Goal: Information Seeking & Learning: Check status

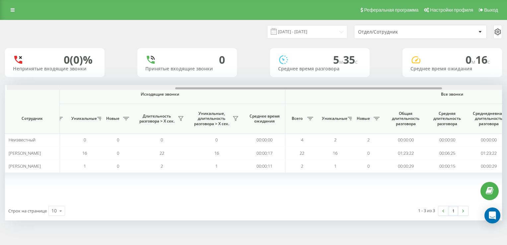
scroll to position [0, 314]
click at [396, 103] on div "Входящие звонки Исходящие звонки Все звонки Сотрудник Всего Уникальные Новые Пр…" at bounding box center [253, 143] width 497 height 116
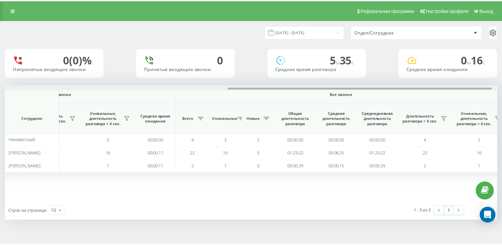
scroll to position [0, 429]
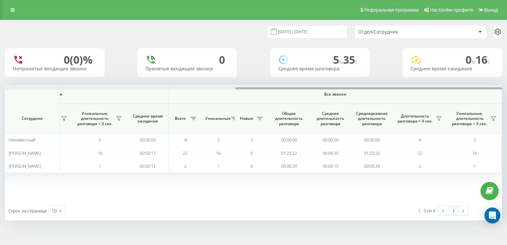
drag, startPoint x: 305, startPoint y: 88, endPoint x: 377, endPoint y: 100, distance: 72.7
click at [377, 100] on div "Входящие звонки Исходящие звонки Все звонки Сотрудник Всего Уникальные Новые Пр…" at bounding box center [253, 143] width 497 height 116
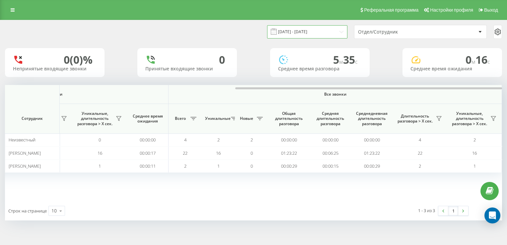
click at [336, 32] on input "[DATE] - [DATE]" at bounding box center [307, 31] width 80 height 13
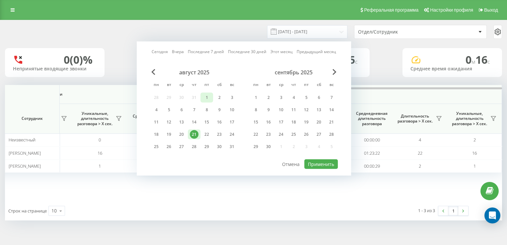
click at [208, 99] on div "1" at bounding box center [206, 97] width 9 height 9
click at [195, 131] on div "21" at bounding box center [194, 134] width 9 height 9
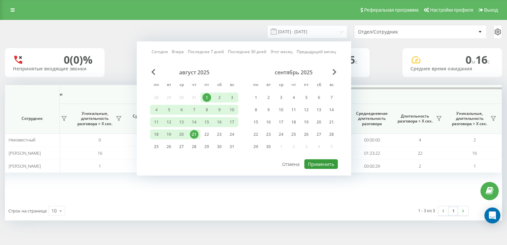
click at [325, 162] on button "Применить" at bounding box center [321, 164] width 34 height 10
type input "[DATE] - [DATE]"
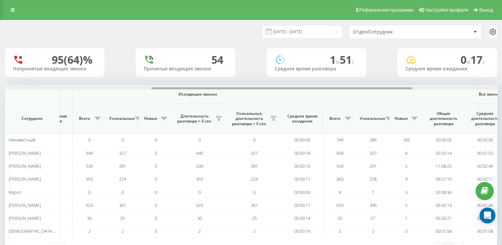
scroll to position [0, 275]
drag, startPoint x: 219, startPoint y: 88, endPoint x: 365, endPoint y: 87, distance: 146.1
click at [365, 87] on div at bounding box center [251, 87] width 492 height 5
click at [218, 119] on icon at bounding box center [217, 118] width 5 height 5
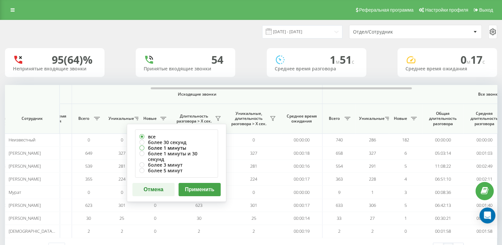
click at [149, 148] on label "более 1 минуты" at bounding box center [176, 148] width 74 height 6
radio input "true"
click at [196, 183] on button "Применить" at bounding box center [200, 189] width 42 height 13
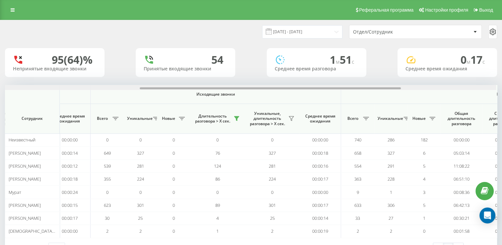
scroll to position [0, 255]
drag, startPoint x: 201, startPoint y: 89, endPoint x: 336, endPoint y: 88, distance: 135.8
click at [336, 88] on div at bounding box center [271, 88] width 261 height 2
click at [237, 121] on icon at bounding box center [237, 119] width 5 height 4
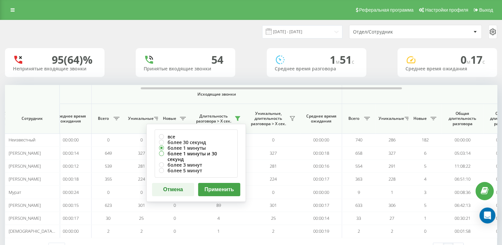
click at [165, 153] on label "более 1 минуты и 30 секунд" at bounding box center [196, 156] width 74 height 11
radio input "true"
click at [215, 183] on button "Применить" at bounding box center [219, 189] width 42 height 13
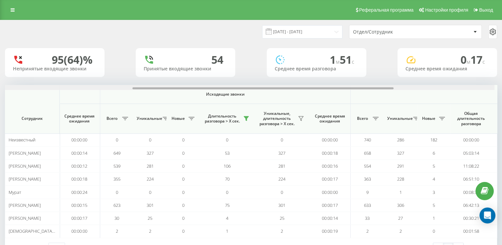
scroll to position [0, 248]
drag, startPoint x: 210, startPoint y: 88, endPoint x: 343, endPoint y: 89, distance: 132.1
click at [343, 89] on div at bounding box center [267, 88] width 261 height 2
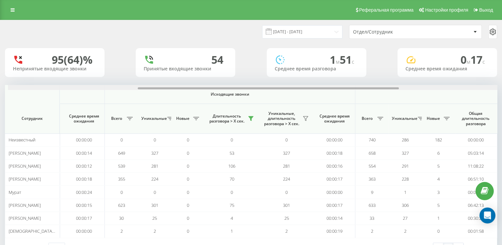
scroll to position [0, 245]
click at [341, 88] on div at bounding box center [265, 88] width 261 height 2
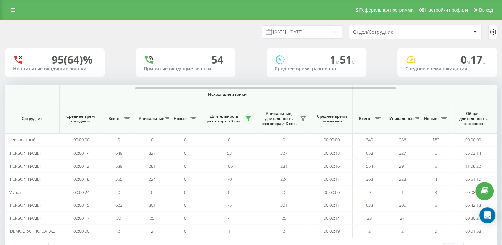
click at [250, 117] on icon at bounding box center [248, 119] width 5 height 4
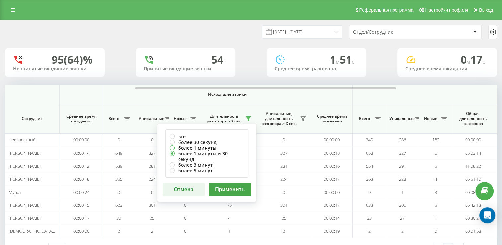
click at [190, 146] on label "более 1 минуты" at bounding box center [207, 148] width 74 height 6
radio input "true"
click at [221, 183] on button "Применить" at bounding box center [230, 189] width 42 height 13
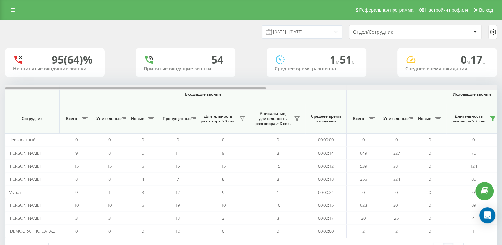
scroll to position [0, 434]
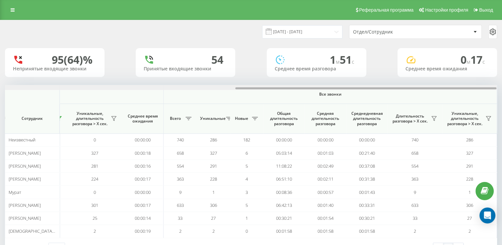
drag, startPoint x: 201, startPoint y: 89, endPoint x: 253, endPoint y: 85, distance: 52.9
click at [253, 85] on div at bounding box center [251, 87] width 492 height 5
drag, startPoint x: 258, startPoint y: 86, endPoint x: 251, endPoint y: 86, distance: 6.6
click at [251, 86] on div at bounding box center [251, 87] width 492 height 5
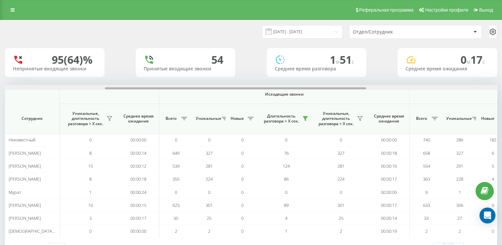
scroll to position [0, 190]
drag, startPoint x: 264, startPoint y: 88, endPoint x: 134, endPoint y: 99, distance: 130.2
click at [134, 99] on div "Входящие звонки Исходящие звонки Все звонки Сотрудник Всего Уникальные Новые Пр…" at bounding box center [251, 161] width 492 height 153
click at [303, 119] on icon at bounding box center [303, 119] width 5 height 4
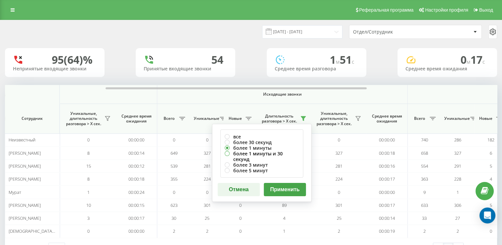
click at [236, 153] on label "более 1 минуты и 30 секунд" at bounding box center [262, 156] width 74 height 11
radio input "true"
click at [283, 183] on button "Применить" at bounding box center [285, 189] width 42 height 13
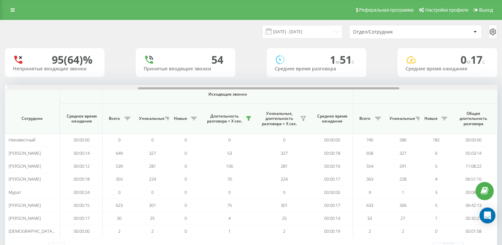
scroll to position [0, 247]
drag, startPoint x: 233, startPoint y: 88, endPoint x: 364, endPoint y: 87, distance: 131.1
click at [364, 87] on div at bounding box center [251, 87] width 492 height 5
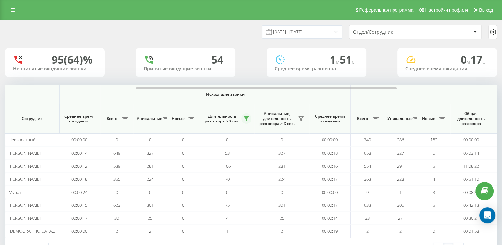
click at [243, 116] on button at bounding box center [246, 118] width 10 height 11
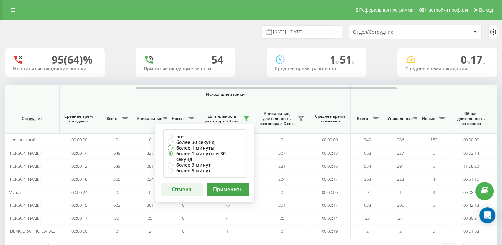
click at [184, 149] on label "более 1 минуты" at bounding box center [205, 148] width 74 height 6
radio input "true"
click at [233, 183] on button "Применить" at bounding box center [228, 189] width 42 height 13
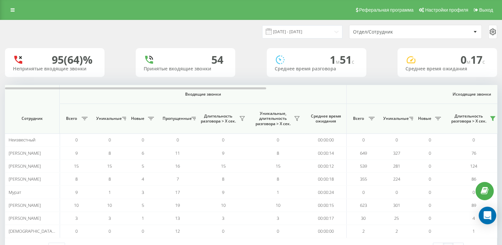
click at [488, 217] on icon "Открыть Интерком Мессенджер" at bounding box center [488, 215] width 8 height 9
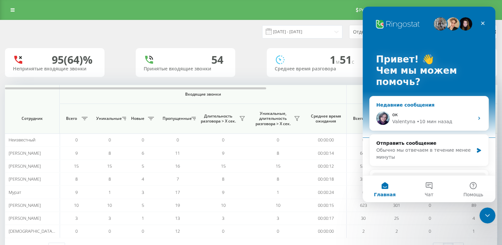
scroll to position [0, 0]
click at [428, 192] on span "Чат" at bounding box center [429, 194] width 9 height 5
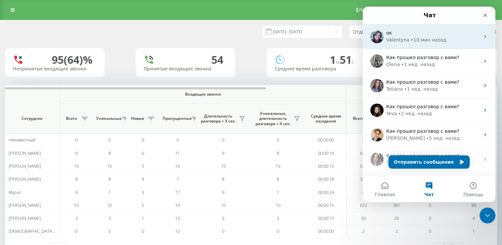
click at [426, 40] on div "• 10 мин назад" at bounding box center [429, 40] width 36 height 7
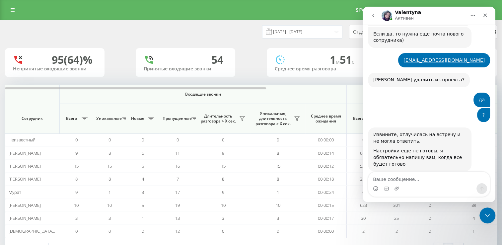
scroll to position [397, 0]
